Goal: Task Accomplishment & Management: Manage account settings

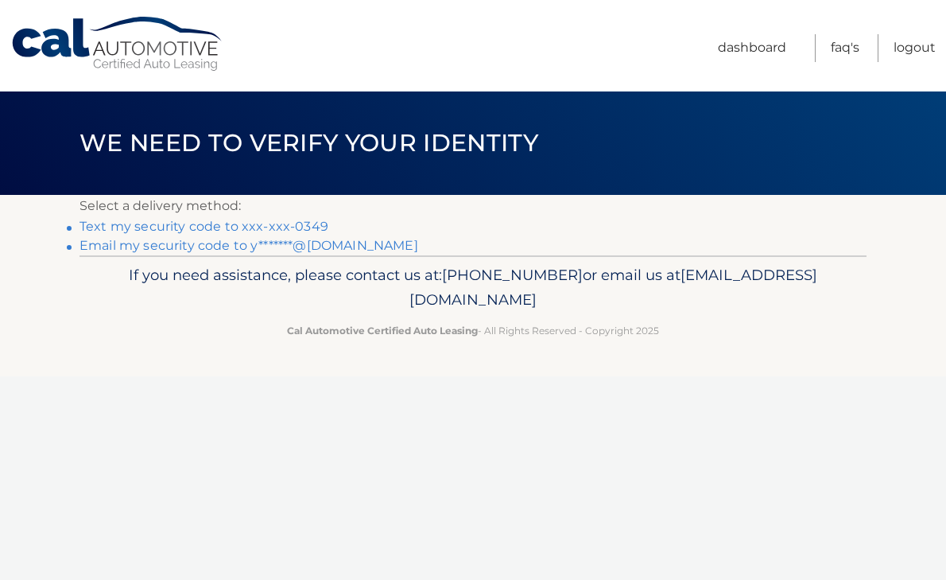
click at [292, 223] on link "Text my security code to xxx-xxx-0349" at bounding box center [204, 226] width 249 height 15
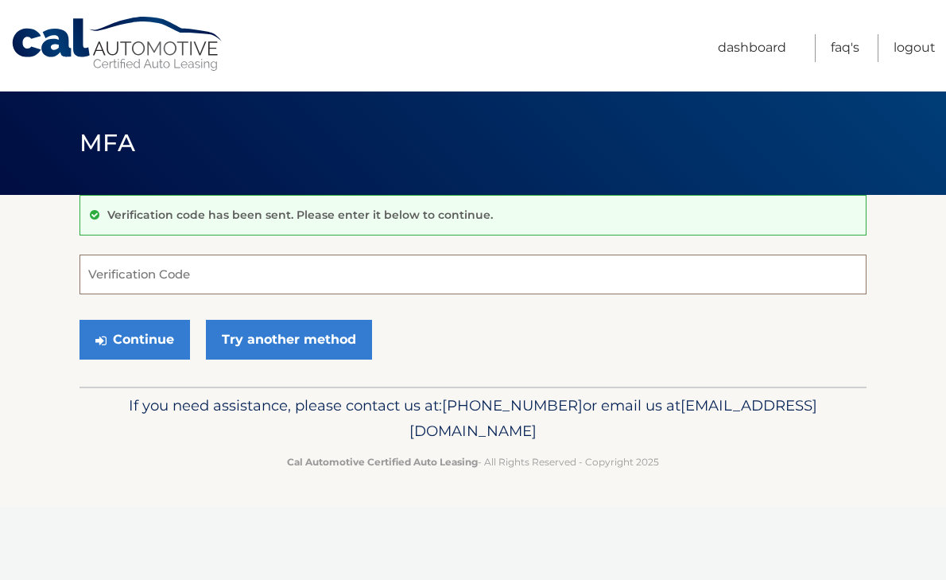
click at [280, 276] on input "Verification Code" at bounding box center [473, 274] width 787 height 40
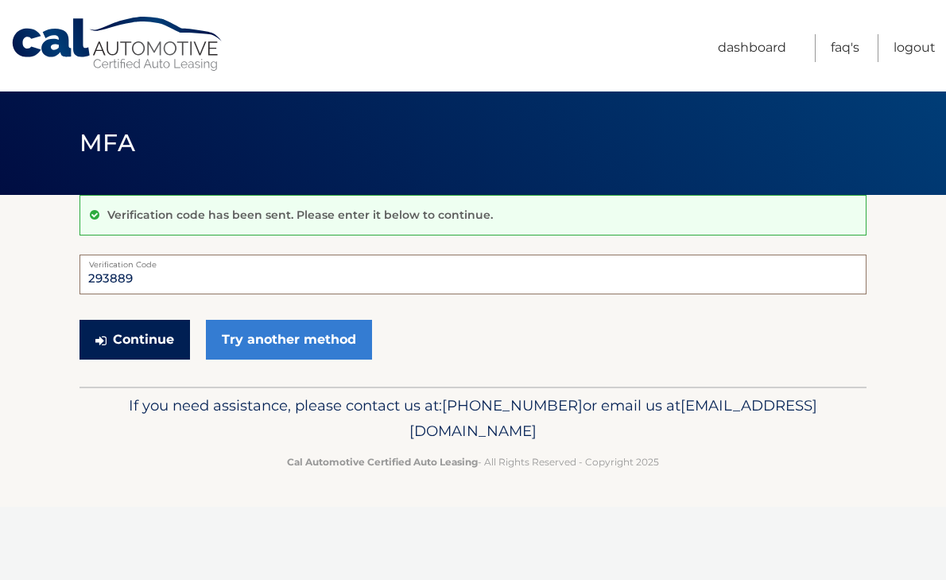
type input "293889"
click at [111, 350] on button "Continue" at bounding box center [135, 340] width 111 height 40
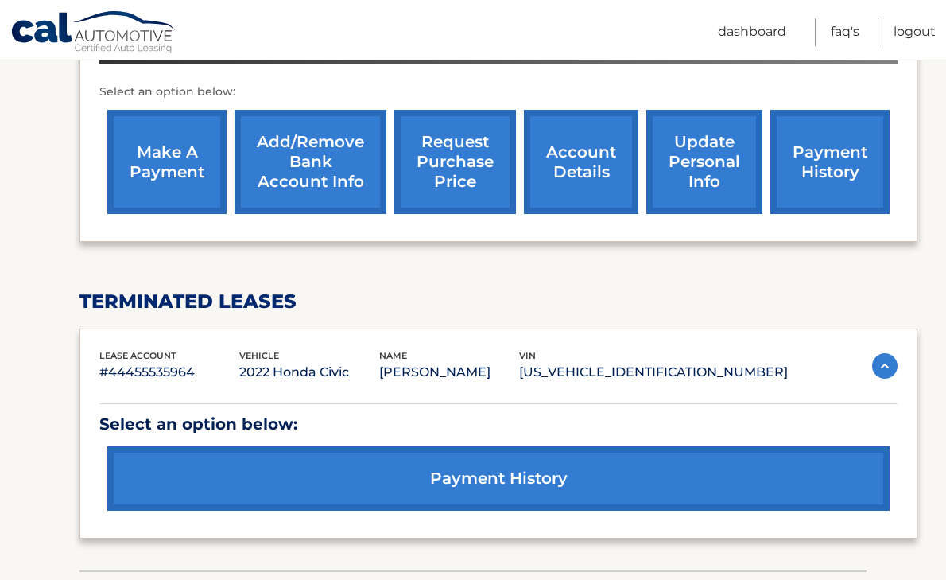
scroll to position [531, 0]
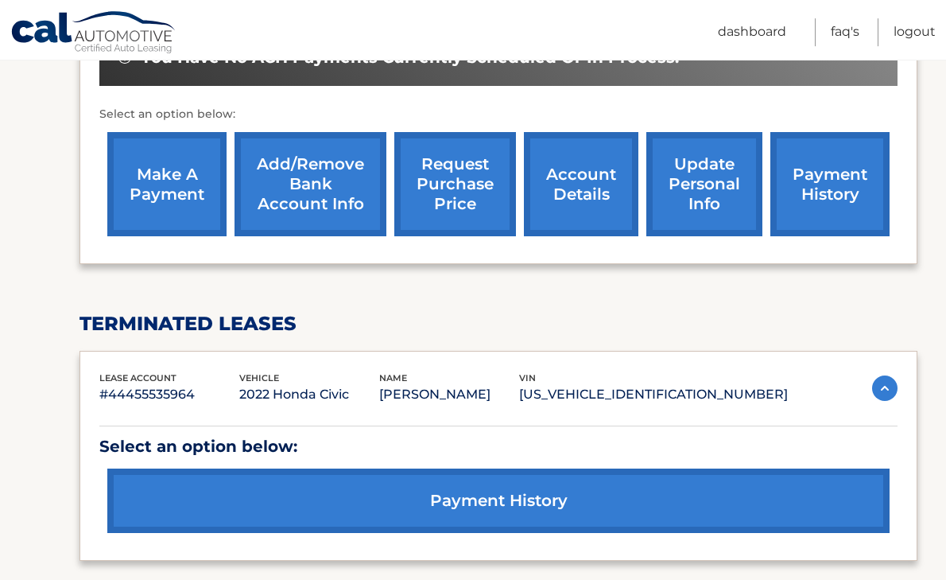
click at [189, 211] on link "make a payment" at bounding box center [166, 184] width 119 height 104
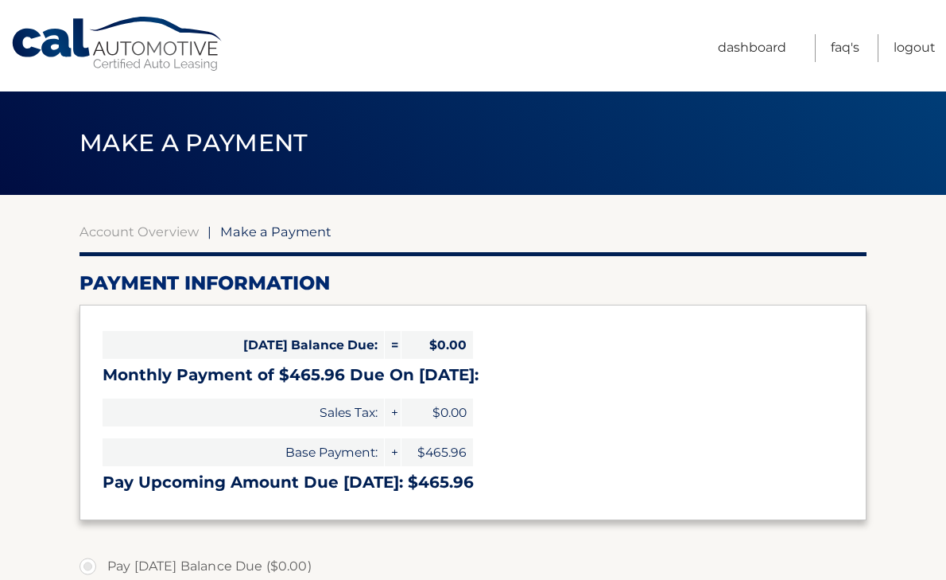
select select "ODAwZGIzYjYtMmEyMy00OTVhLWI2NDEtYmVhODliMzBiNGI4"
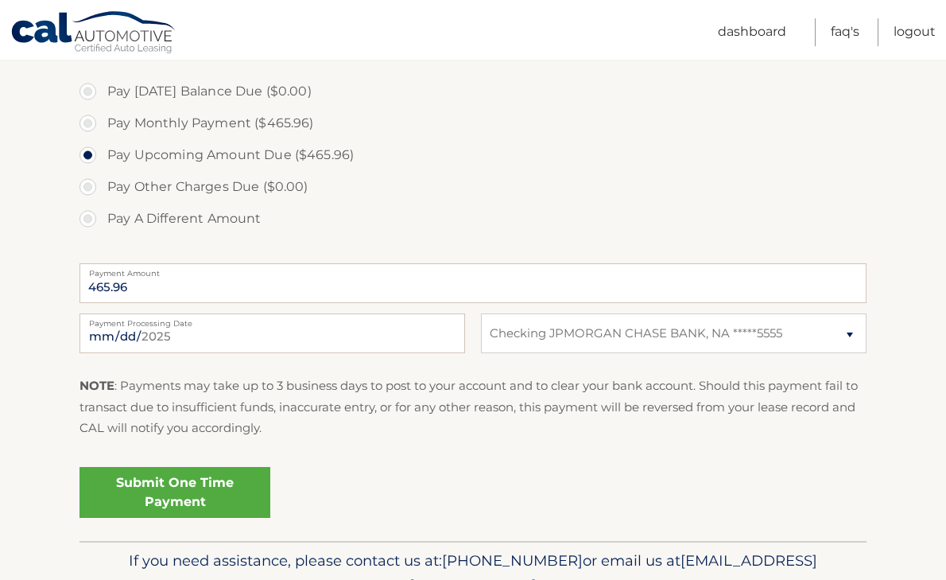
scroll to position [476, 0]
click at [189, 492] on link "Submit One Time Payment" at bounding box center [175, 491] width 191 height 51
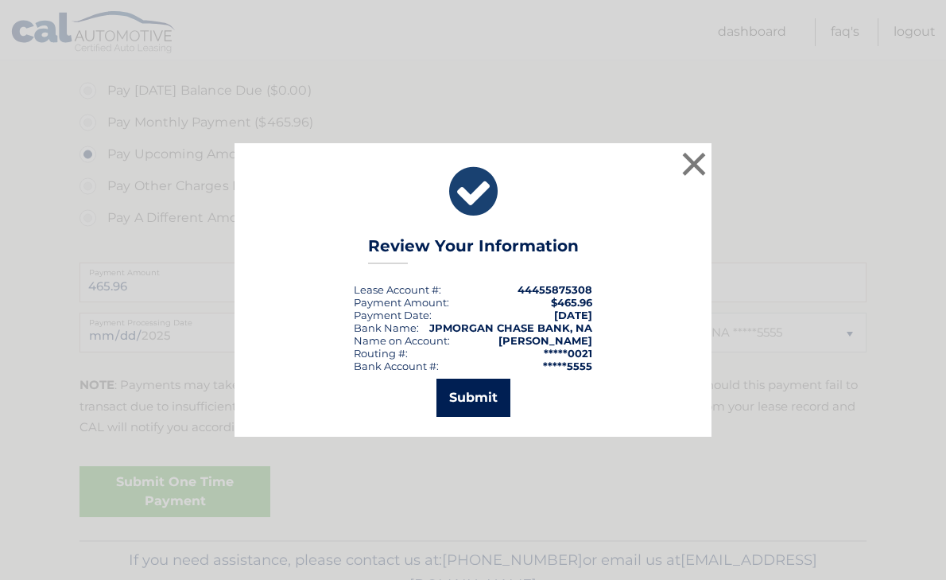
click at [470, 397] on button "Submit" at bounding box center [474, 398] width 74 height 38
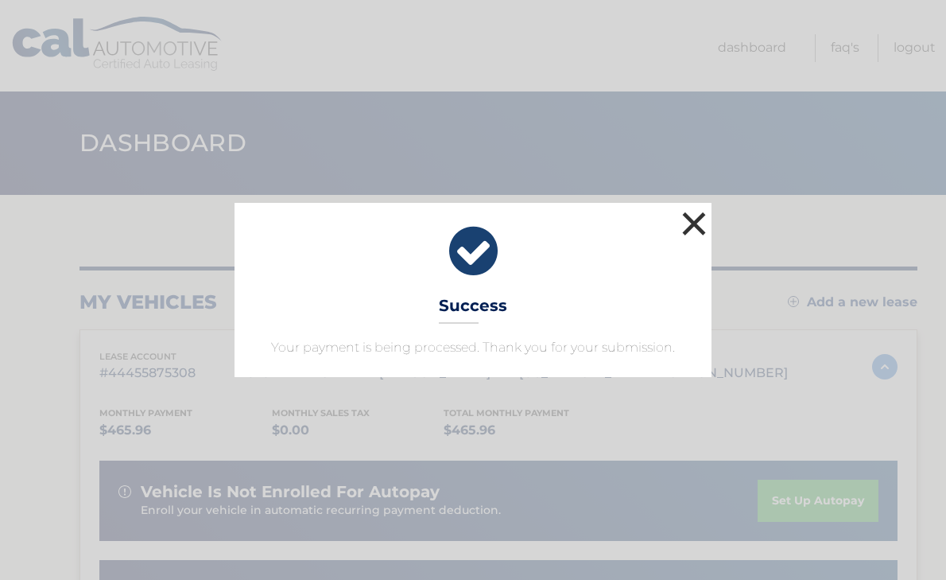
click at [702, 208] on button "×" at bounding box center [694, 224] width 32 height 32
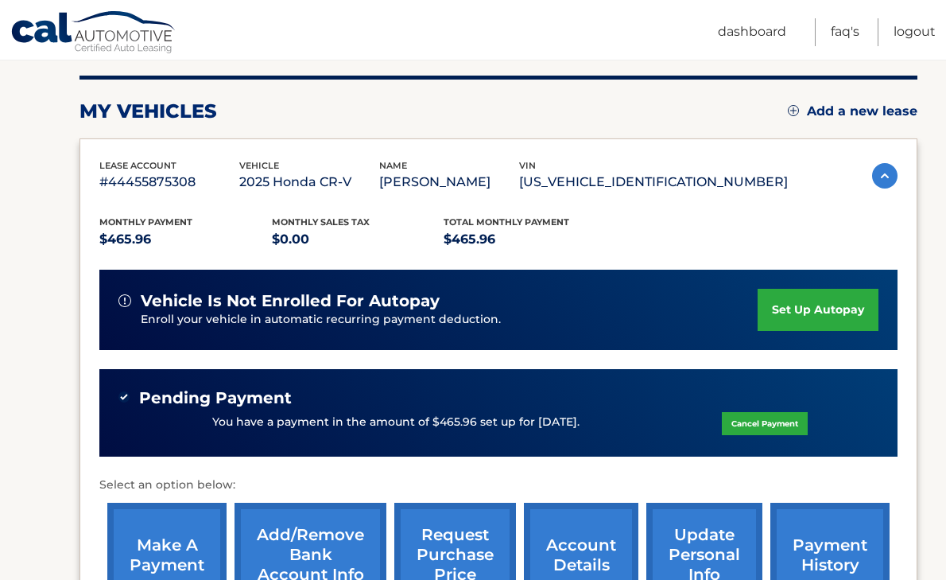
scroll to position [221, 0]
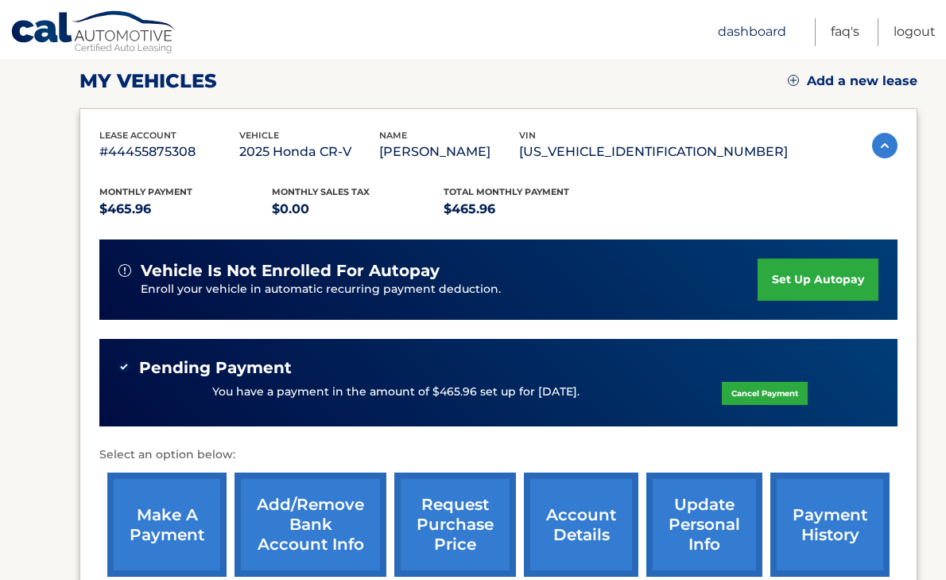
click at [723, 31] on link "Dashboard" at bounding box center [752, 32] width 68 height 28
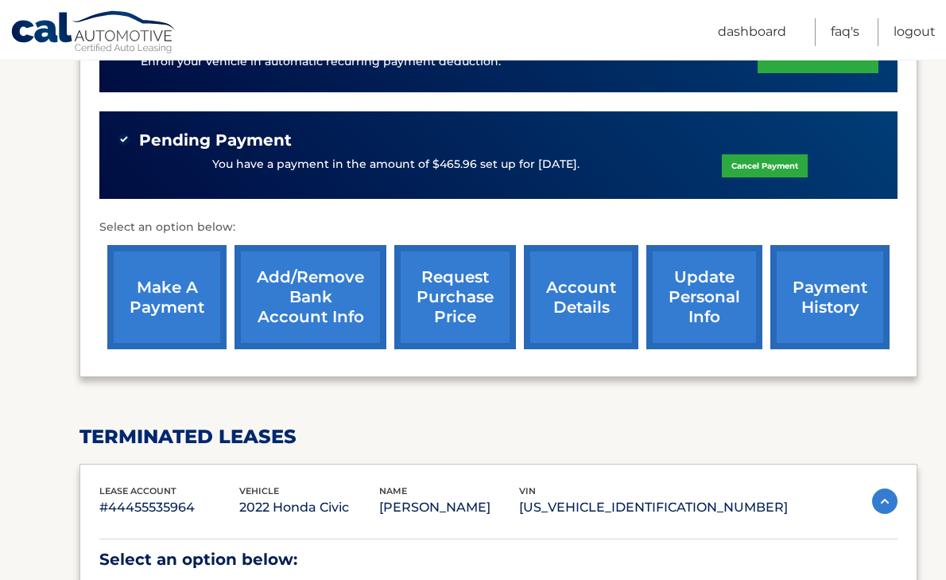
scroll to position [450, 0]
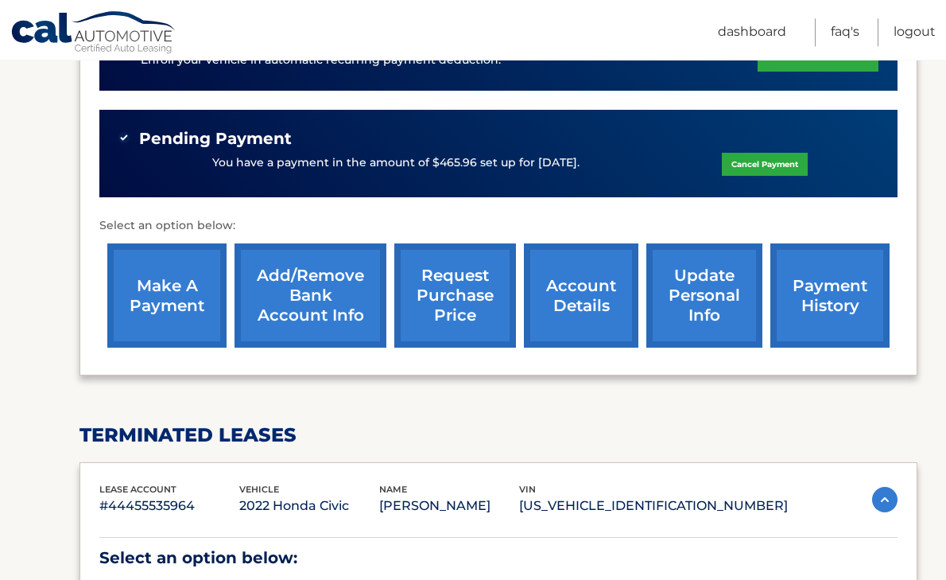
click at [771, 317] on link "payment history" at bounding box center [830, 295] width 119 height 104
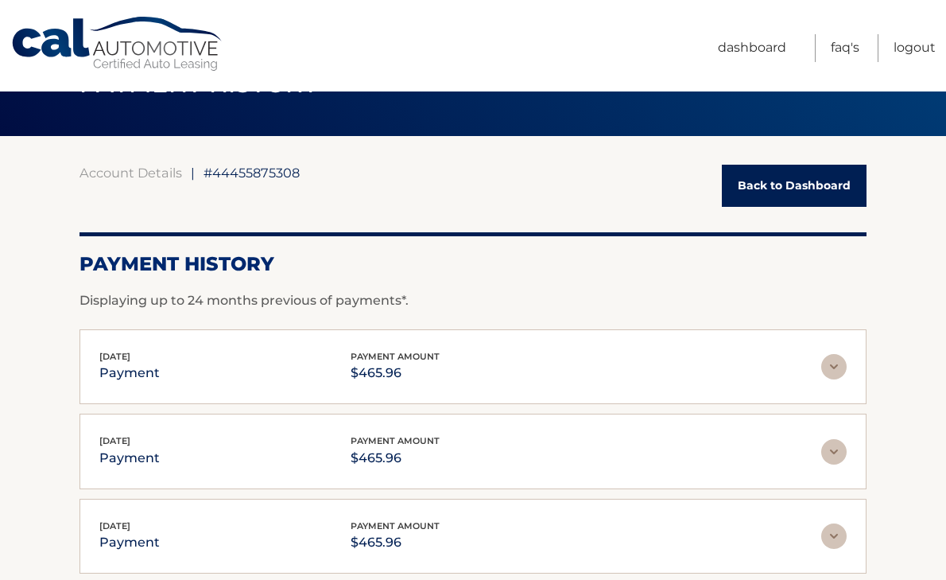
scroll to position [58, 0]
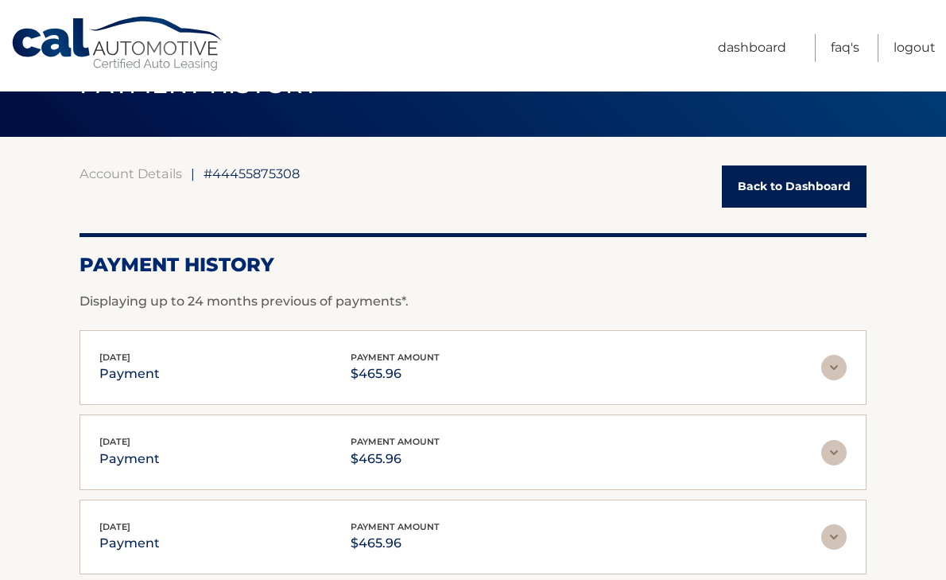
click at [842, 363] on img at bounding box center [834, 367] width 25 height 25
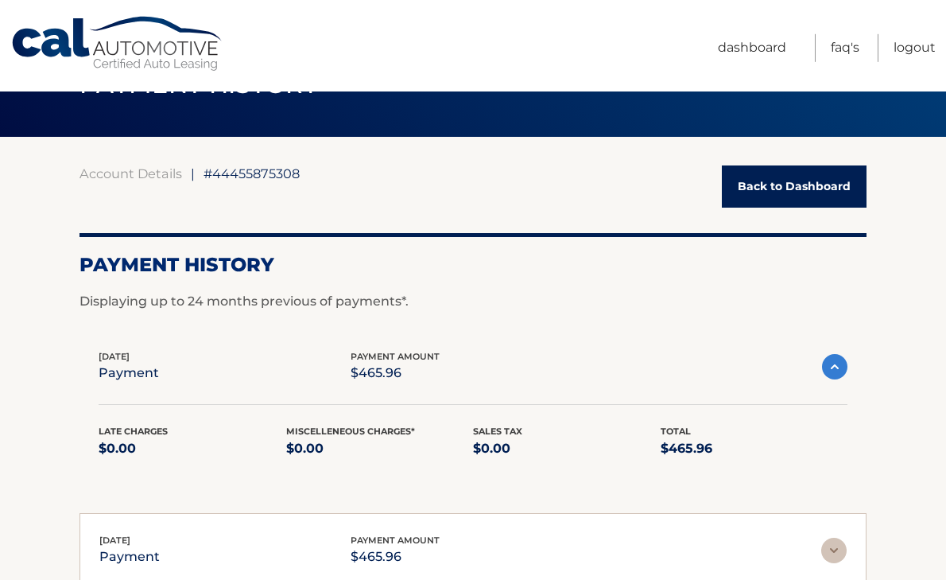
click at [842, 363] on img at bounding box center [834, 366] width 25 height 25
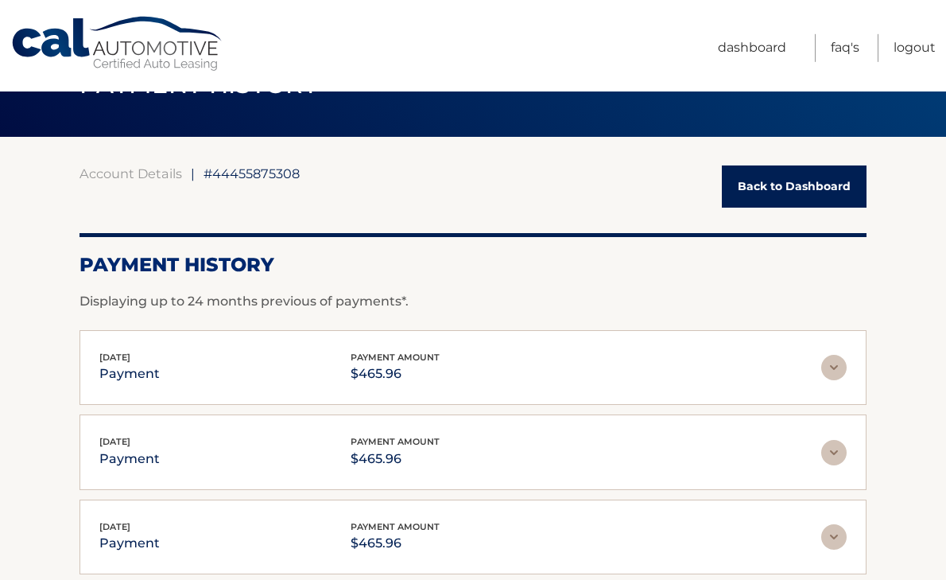
click at [842, 372] on img at bounding box center [834, 367] width 25 height 25
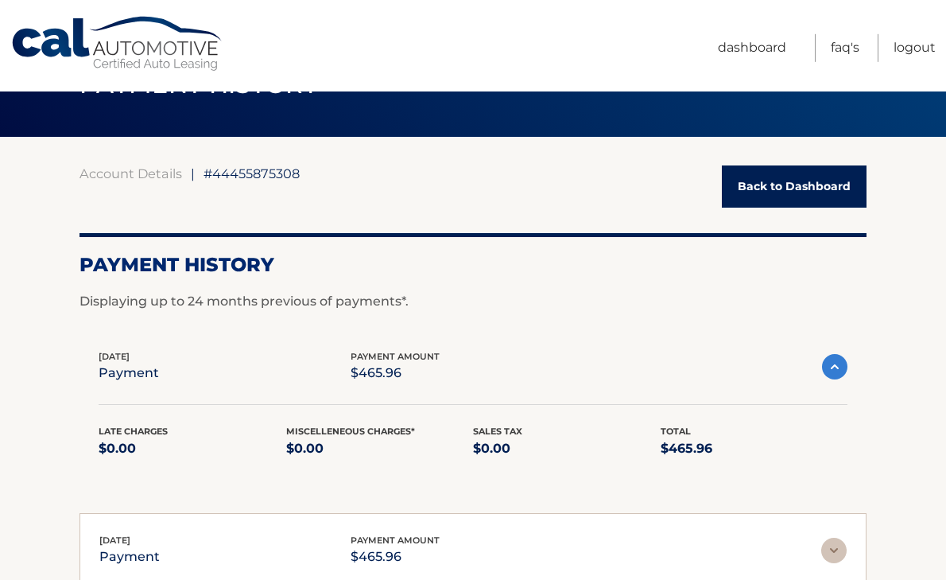
click at [842, 372] on img at bounding box center [834, 366] width 25 height 25
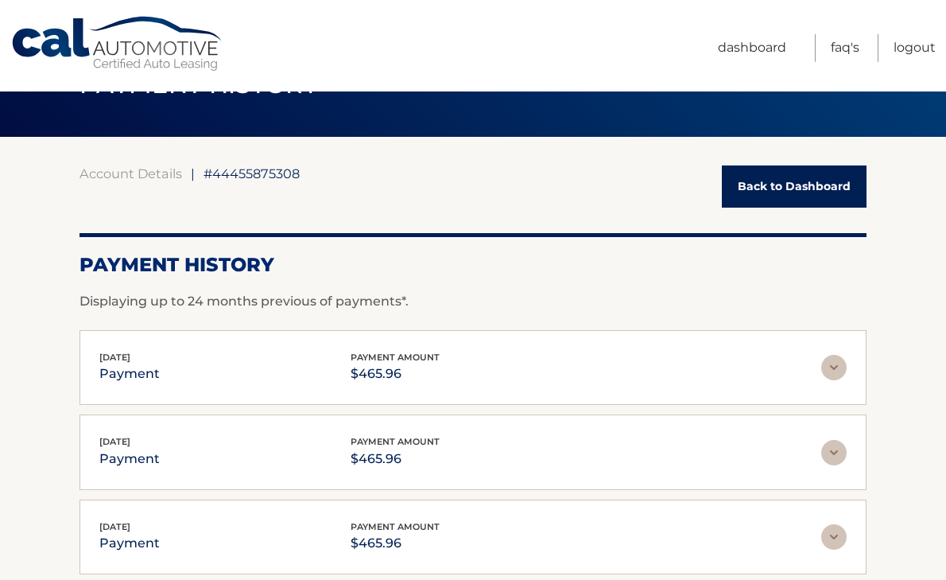
scroll to position [0, 0]
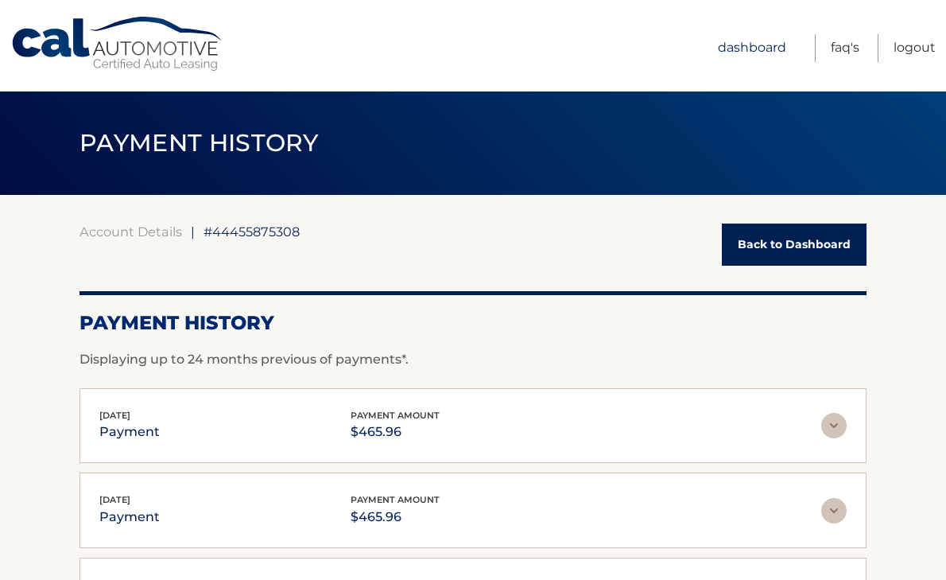
click at [744, 52] on link "Dashboard" at bounding box center [752, 48] width 68 height 28
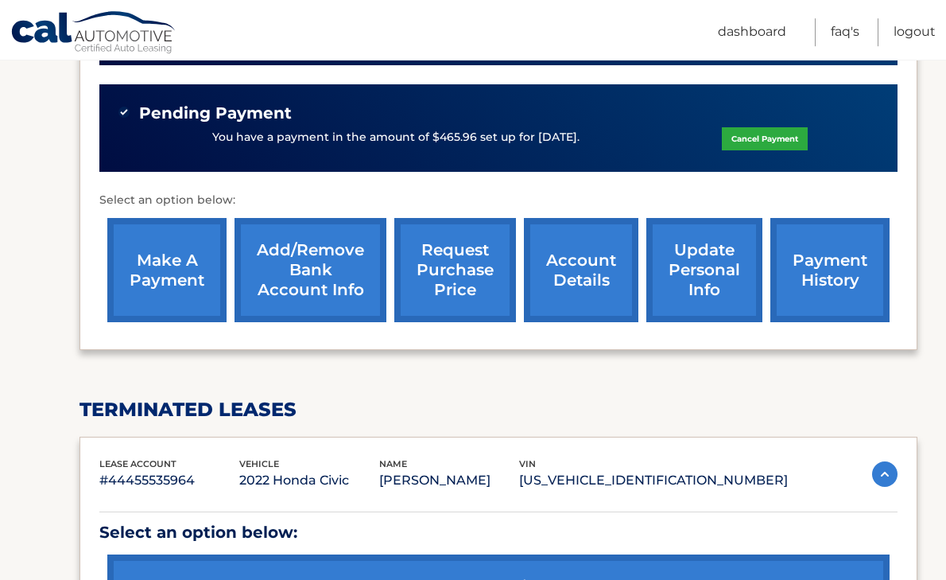
scroll to position [478, 0]
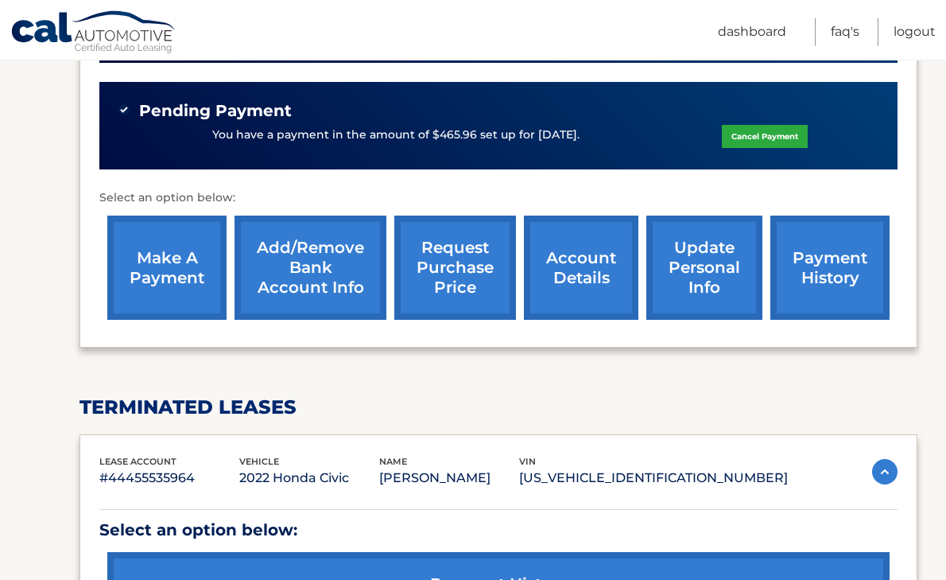
click at [569, 286] on link "account details" at bounding box center [581, 268] width 115 height 104
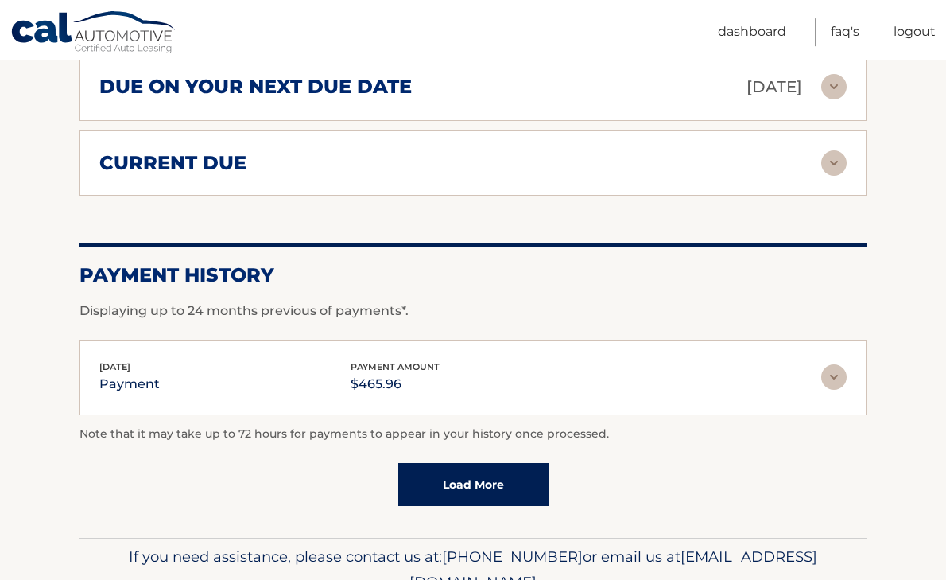
scroll to position [1103, 0]
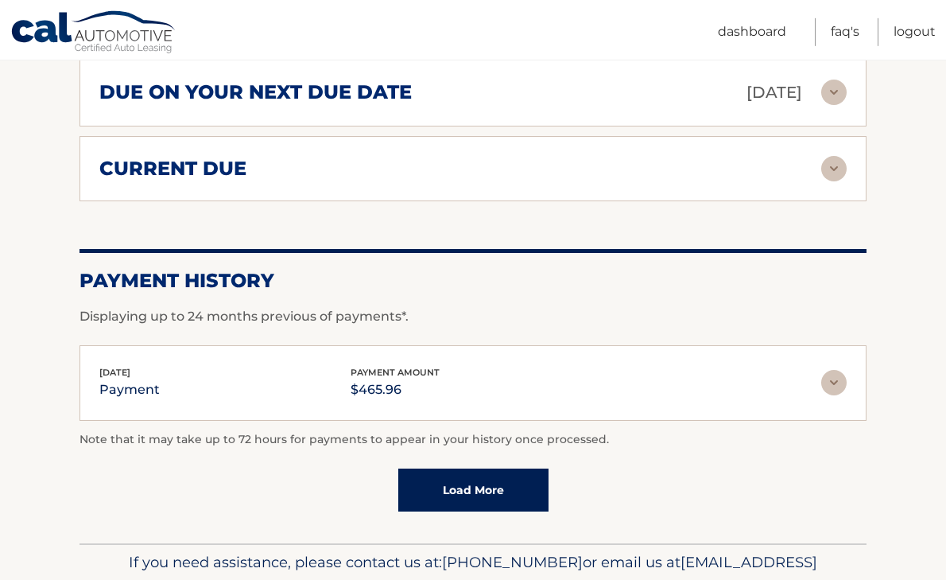
click at [834, 105] on img at bounding box center [834, 92] width 25 height 25
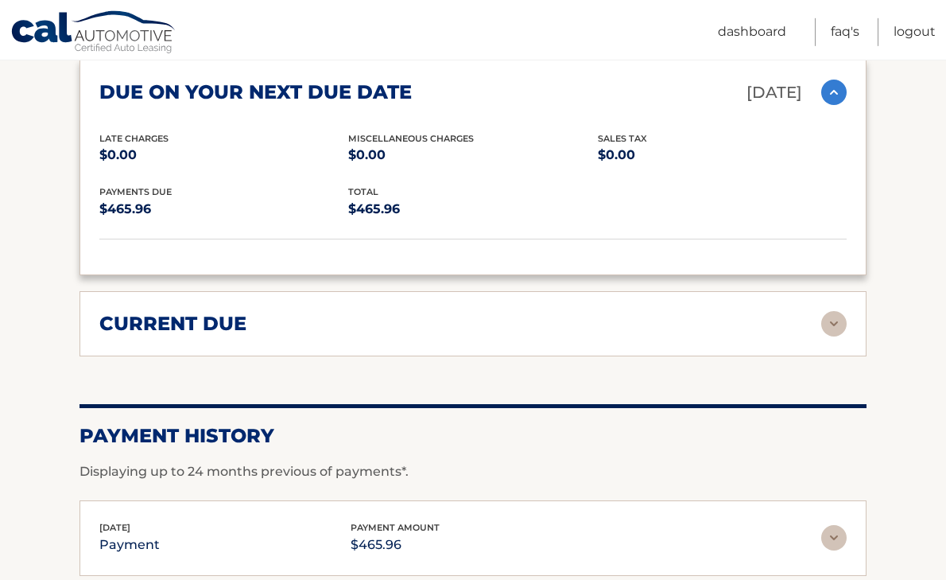
click at [834, 105] on img at bounding box center [834, 92] width 25 height 25
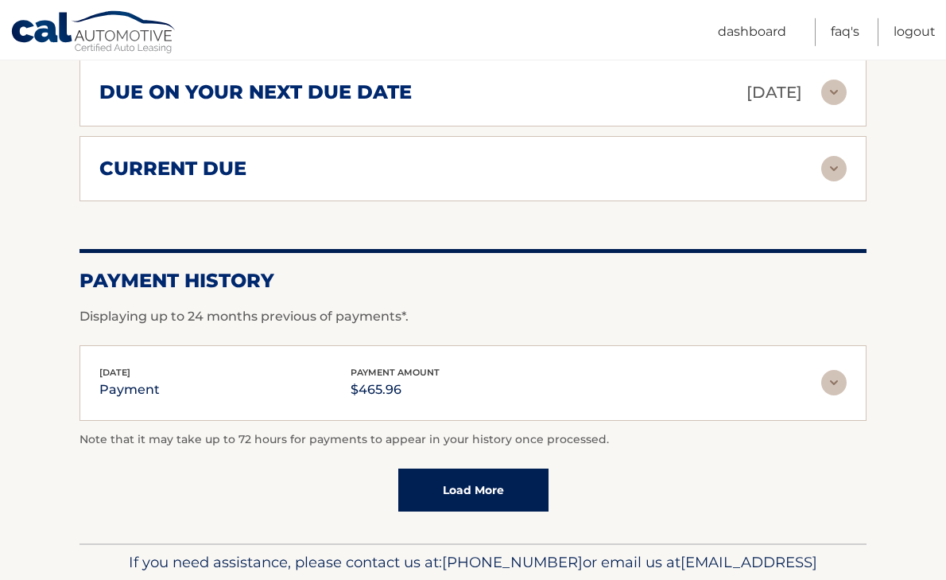
click at [836, 181] on img at bounding box center [834, 168] width 25 height 25
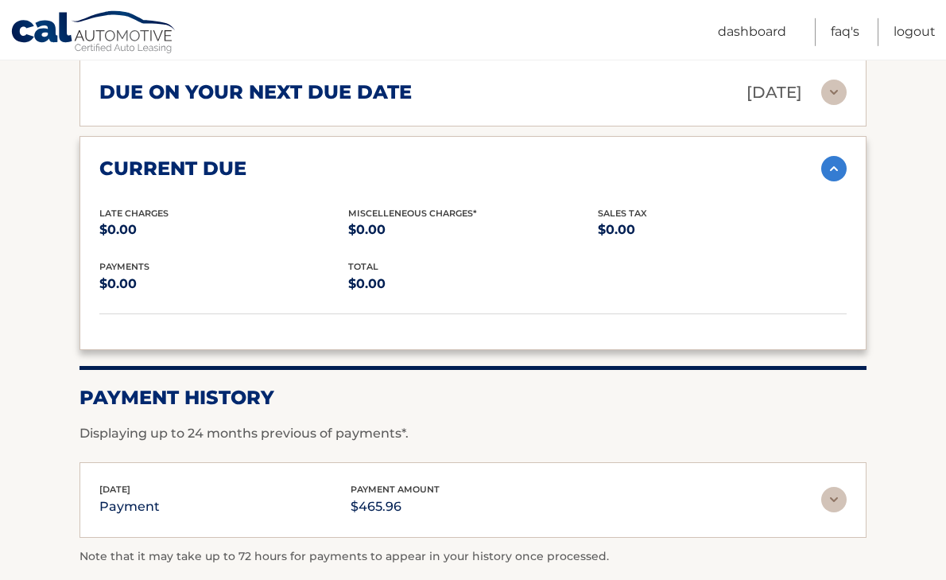
click at [836, 181] on img at bounding box center [834, 168] width 25 height 25
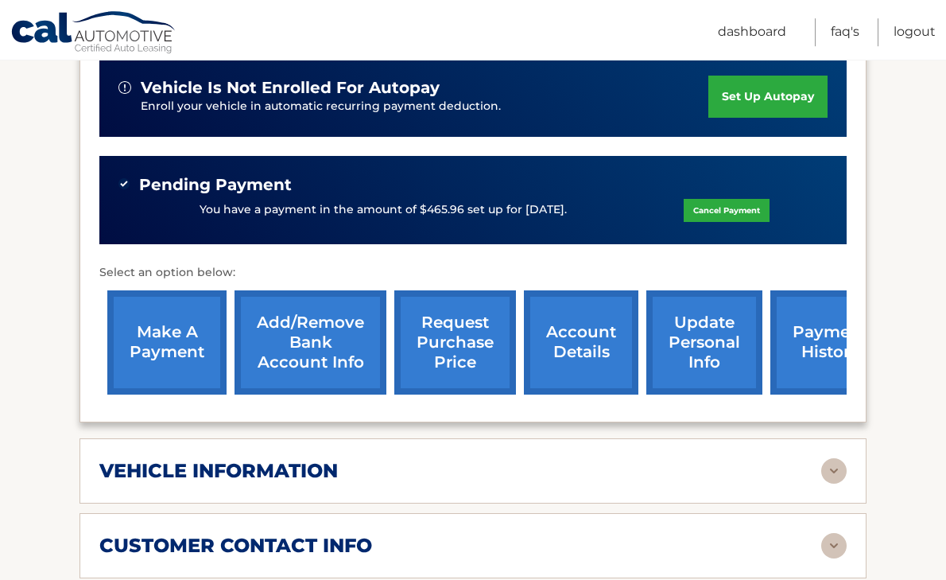
scroll to position [428, 0]
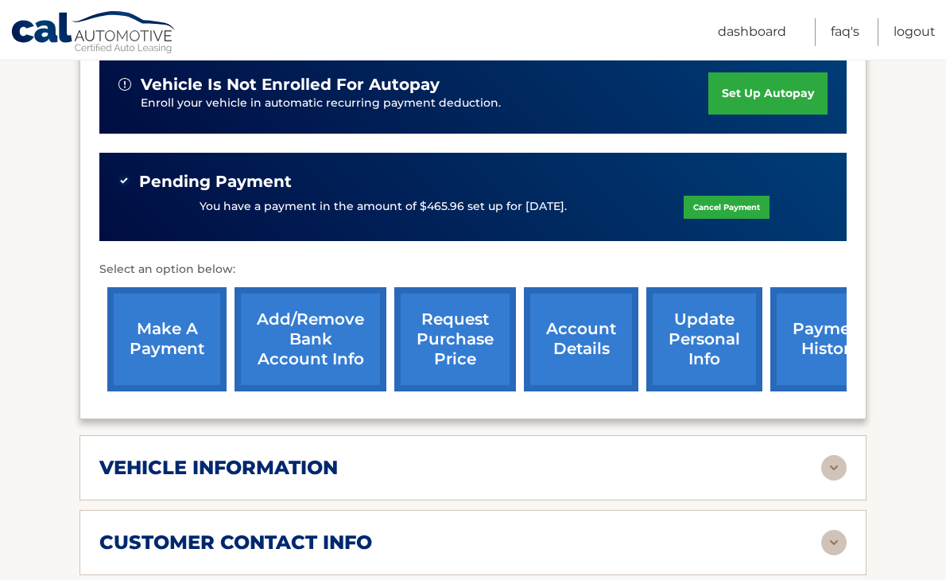
click at [437, 340] on link "request purchase price" at bounding box center [455, 339] width 122 height 104
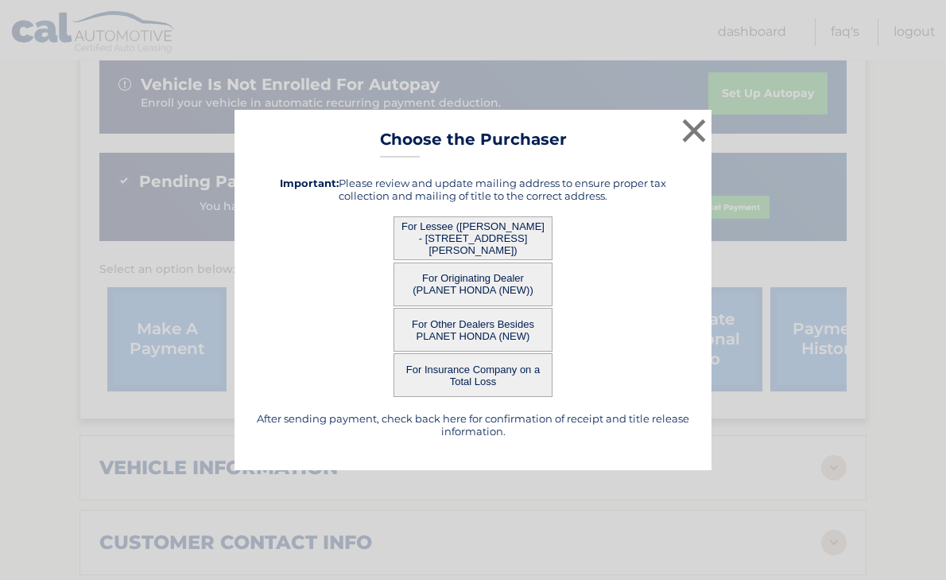
click at [498, 247] on button "For Lessee ([PERSON_NAME] - [STREET_ADDRESS][PERSON_NAME])" at bounding box center [473, 238] width 159 height 44
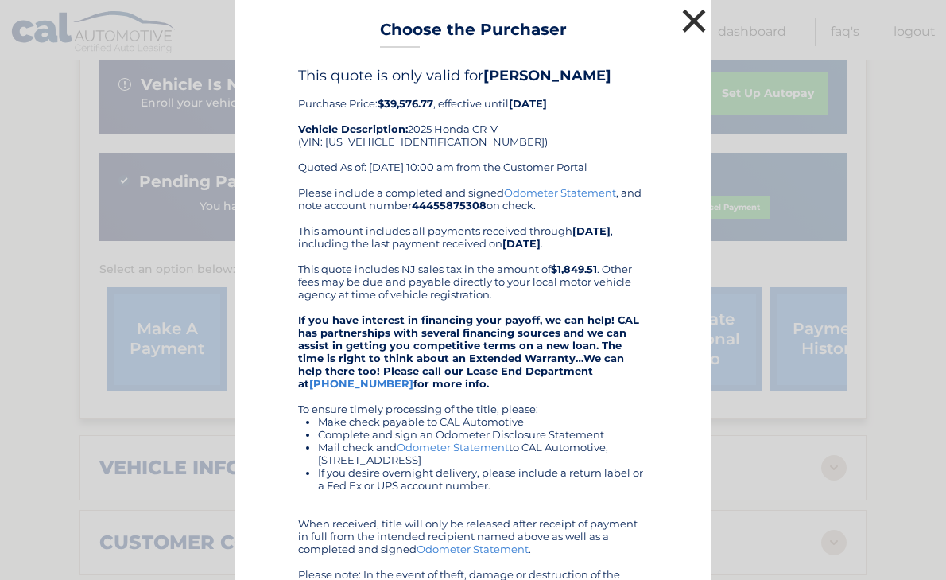
click at [698, 25] on button "×" at bounding box center [694, 21] width 32 height 32
